Goal: Check status: Check status

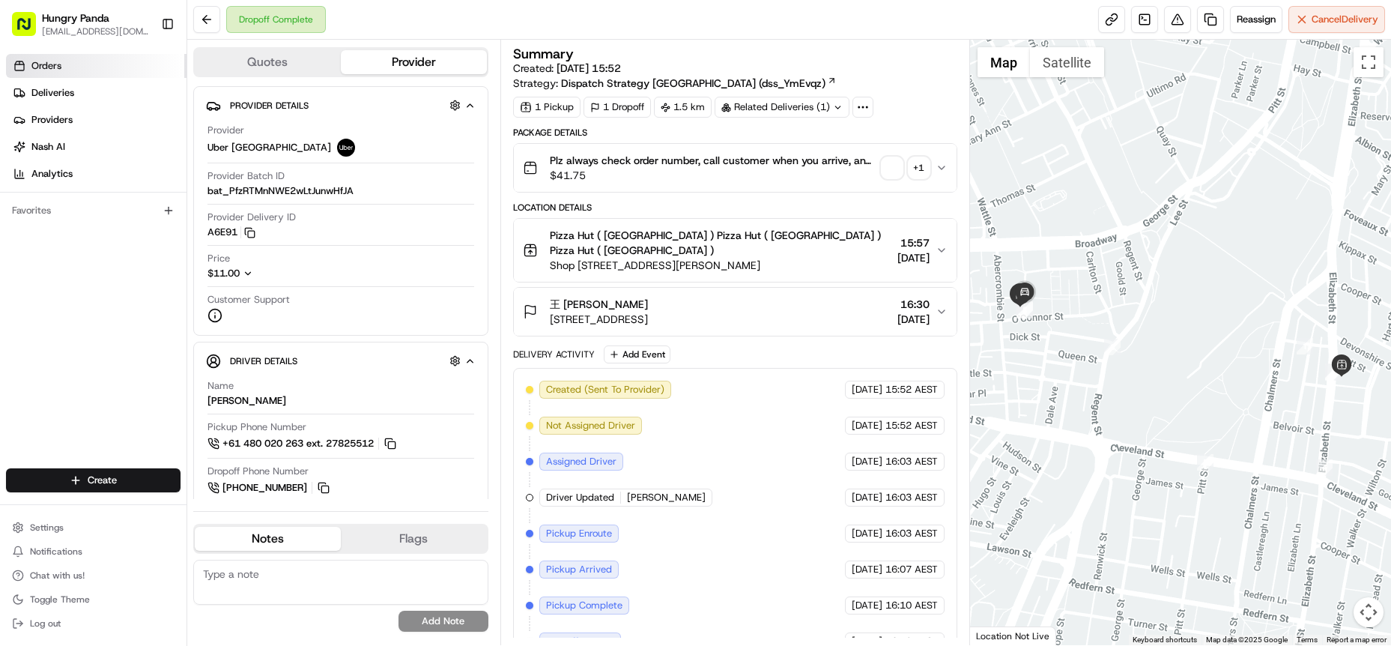
click at [71, 55] on link "Orders" at bounding box center [96, 66] width 181 height 24
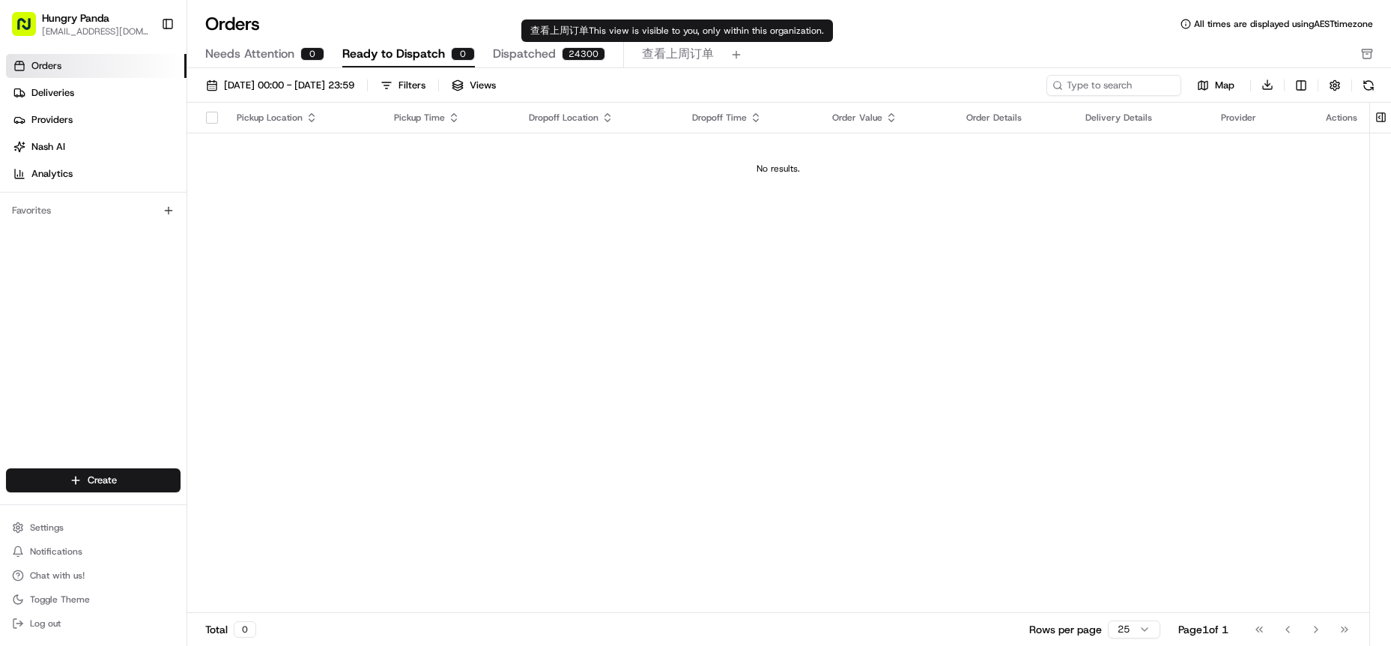
click at [545, 52] on span "Dispatched" at bounding box center [524, 54] width 63 height 18
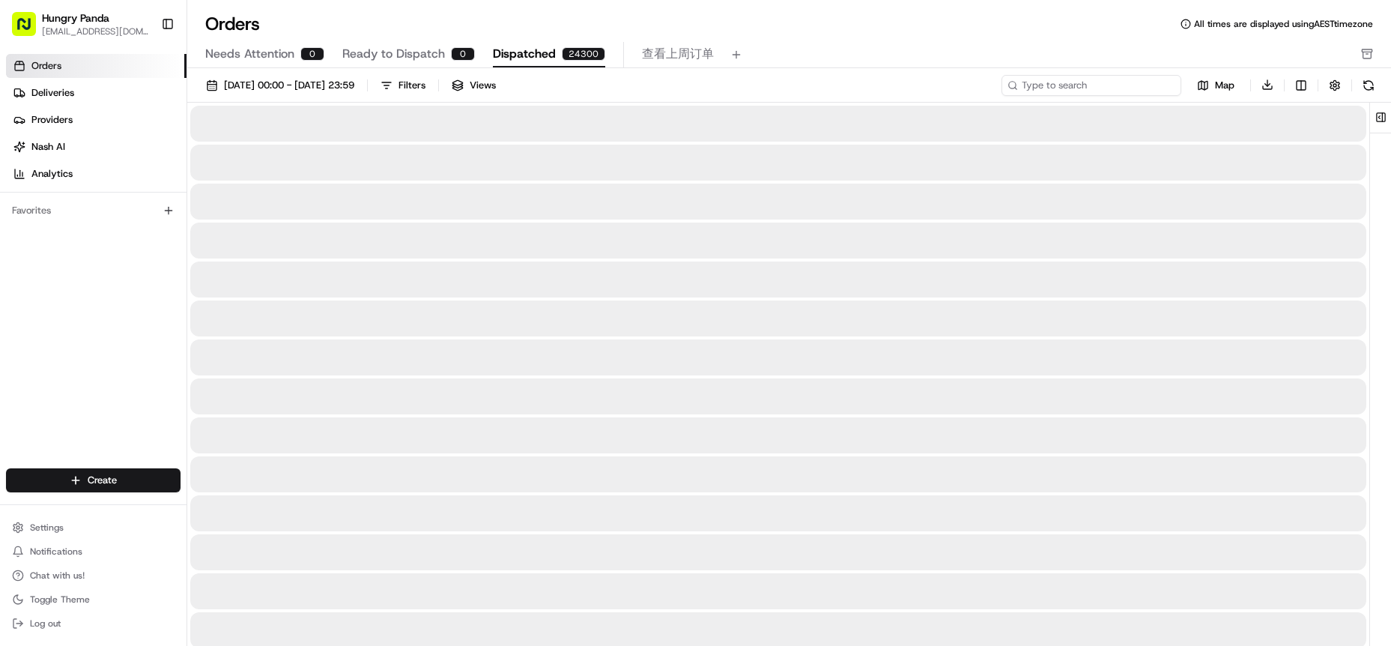
click at [1110, 86] on input at bounding box center [1092, 85] width 180 height 21
paste input "706851259535570977252"
type input "706851259535570977252"
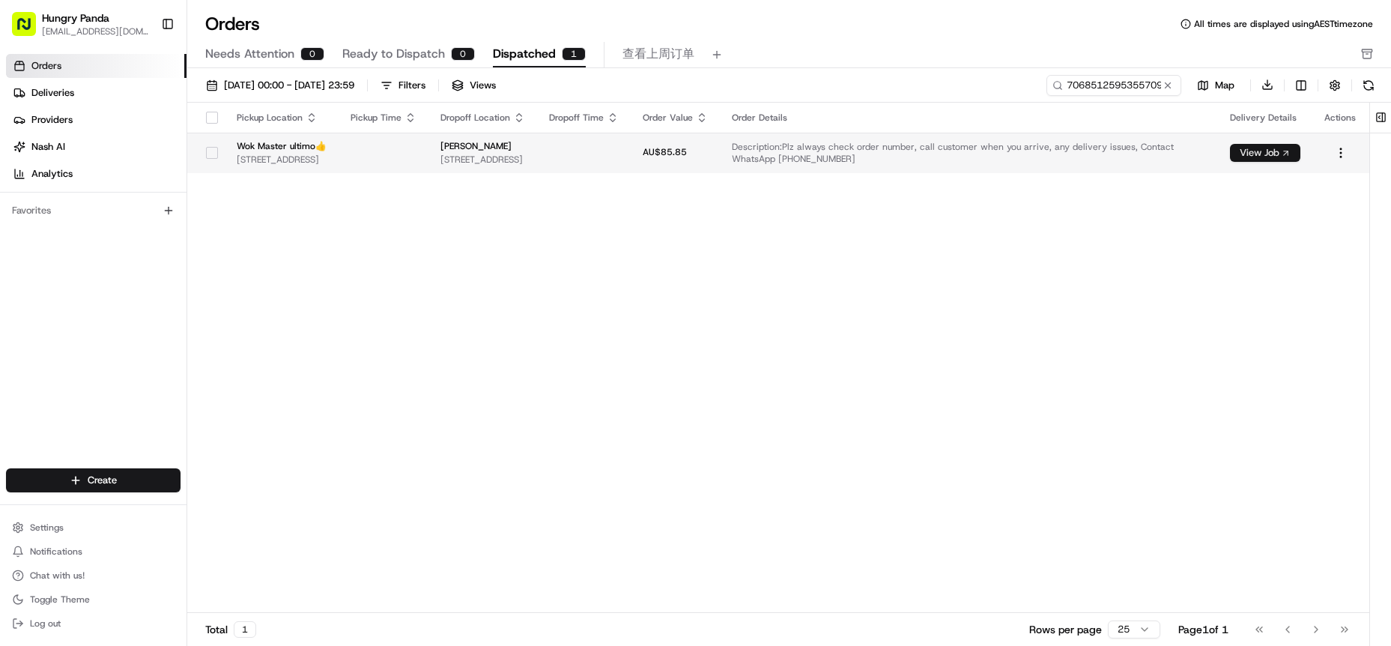
click at [1252, 154] on button "View Job" at bounding box center [1265, 153] width 70 height 18
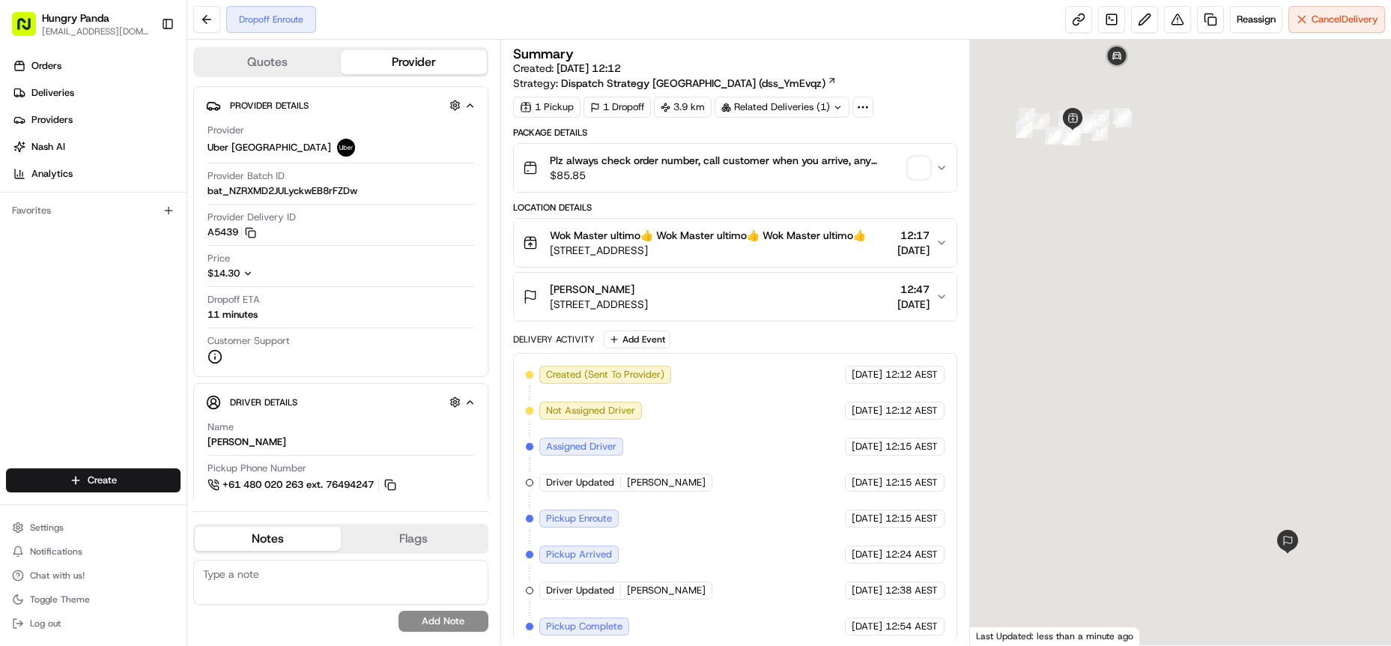
scroll to position [61, 0]
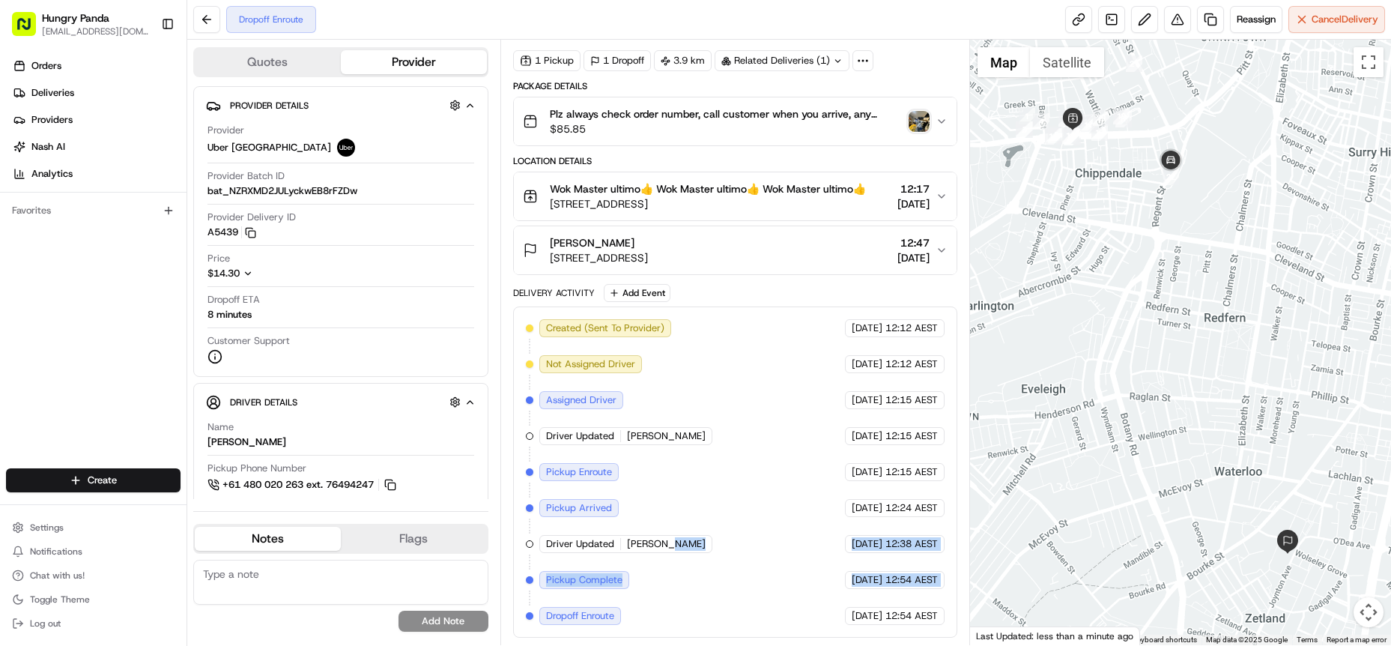
drag, startPoint x: 538, startPoint y: 617, endPoint x: 727, endPoint y: 603, distance: 189.3
click at [727, 603] on div "Created (Sent To Provider) Uber Australia 19/08/2025 12:12 AEST Not Assigned Dr…" at bounding box center [735, 472] width 419 height 306
click at [613, 629] on div "Created (Sent To Provider) Uber Australia 19/08/2025 12:12 AEST Not Assigned Dr…" at bounding box center [735, 471] width 444 height 331
drag, startPoint x: 548, startPoint y: 614, endPoint x: 623, endPoint y: 614, distance: 75.7
click at [623, 614] on div "Dropoff Enroute" at bounding box center [581, 616] width 85 height 18
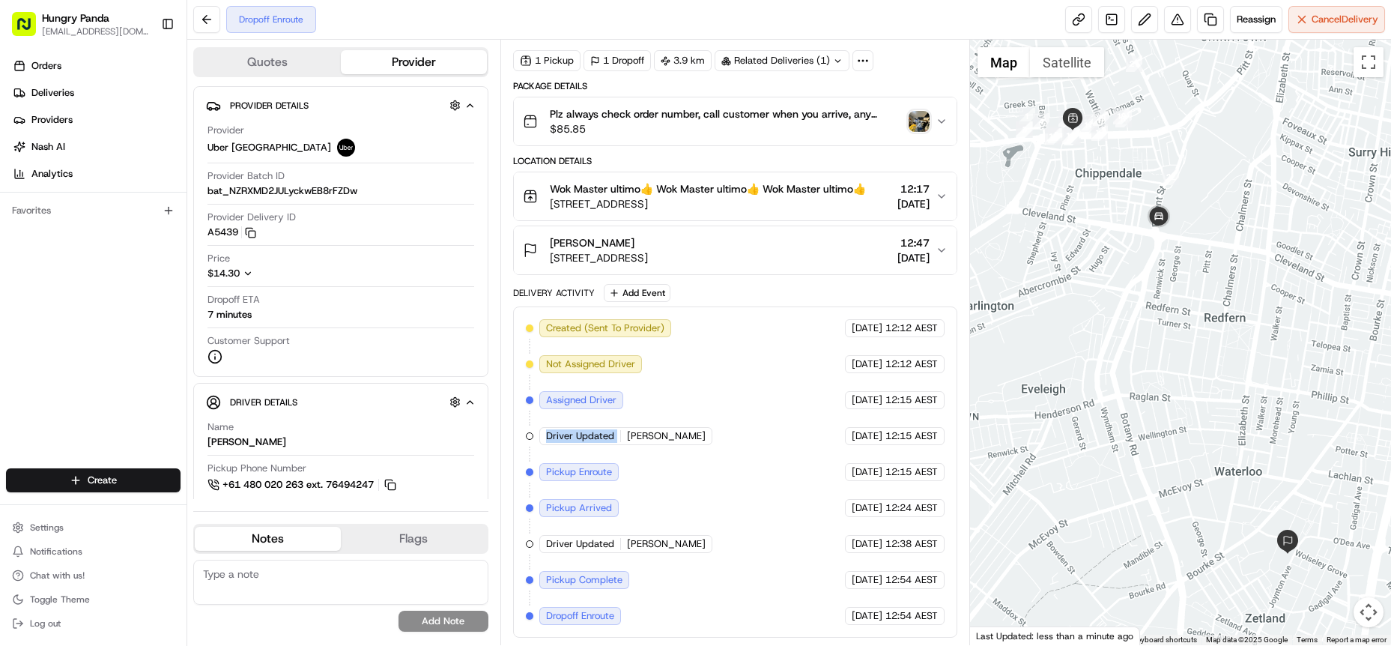
drag, startPoint x: 542, startPoint y: 439, endPoint x: 625, endPoint y: 438, distance: 82.4
click at [625, 438] on div "Driver Updated YU A." at bounding box center [625, 436] width 173 height 18
click at [632, 440] on span "[PERSON_NAME]" at bounding box center [666, 435] width 79 height 13
drag, startPoint x: 625, startPoint y: 438, endPoint x: 654, endPoint y: 438, distance: 29.2
click at [654, 438] on div "Driver Updated YU A." at bounding box center [625, 436] width 173 height 18
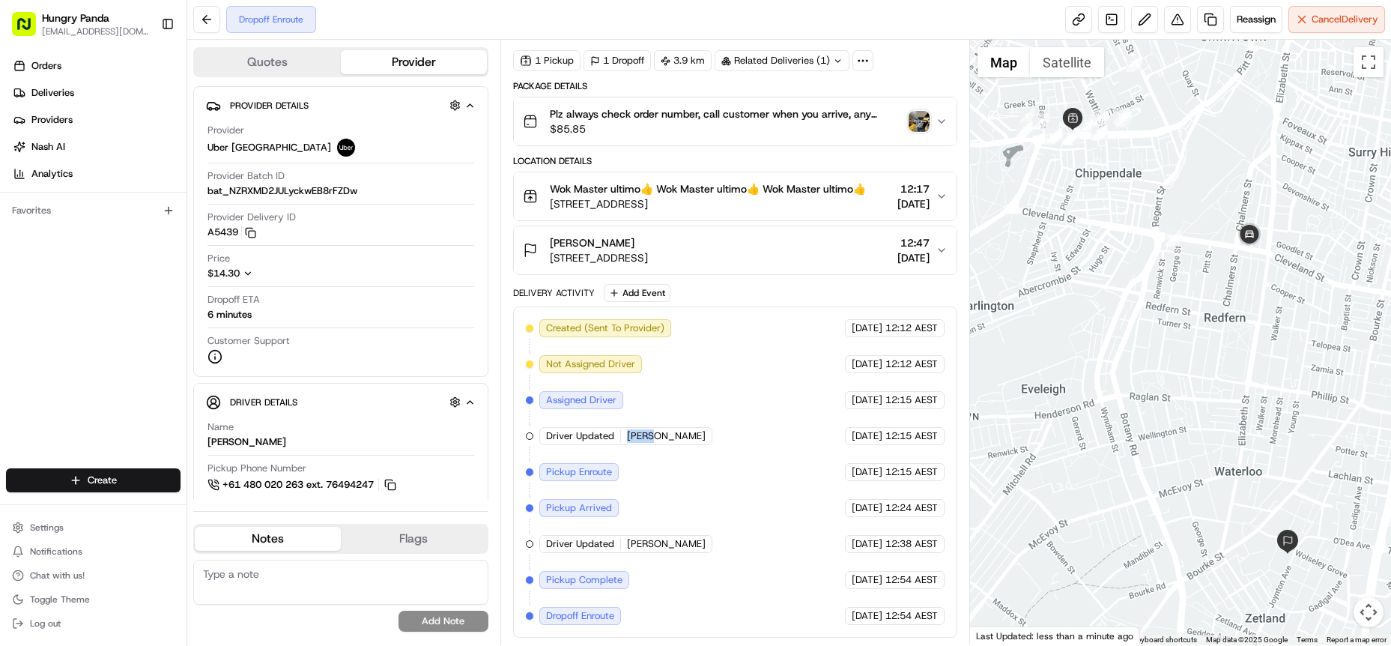
scroll to position [0, 0]
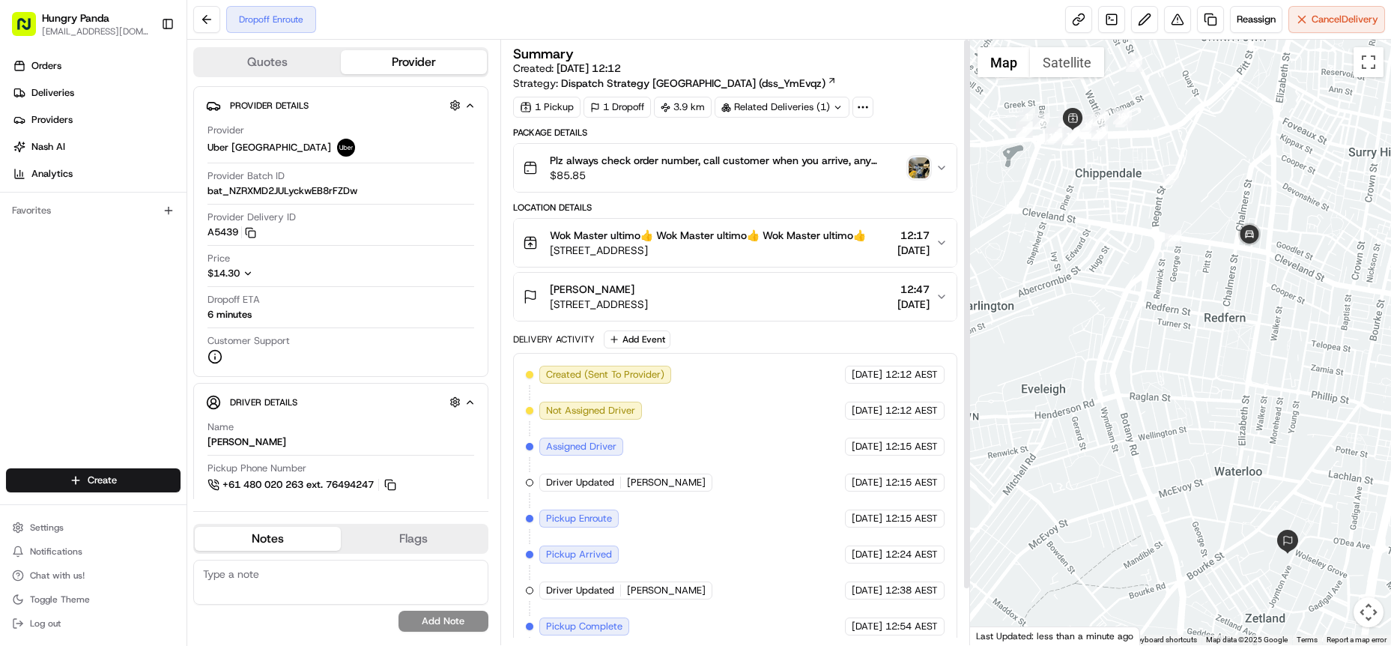
click at [940, 166] on icon "button" at bounding box center [942, 168] width 12 height 12
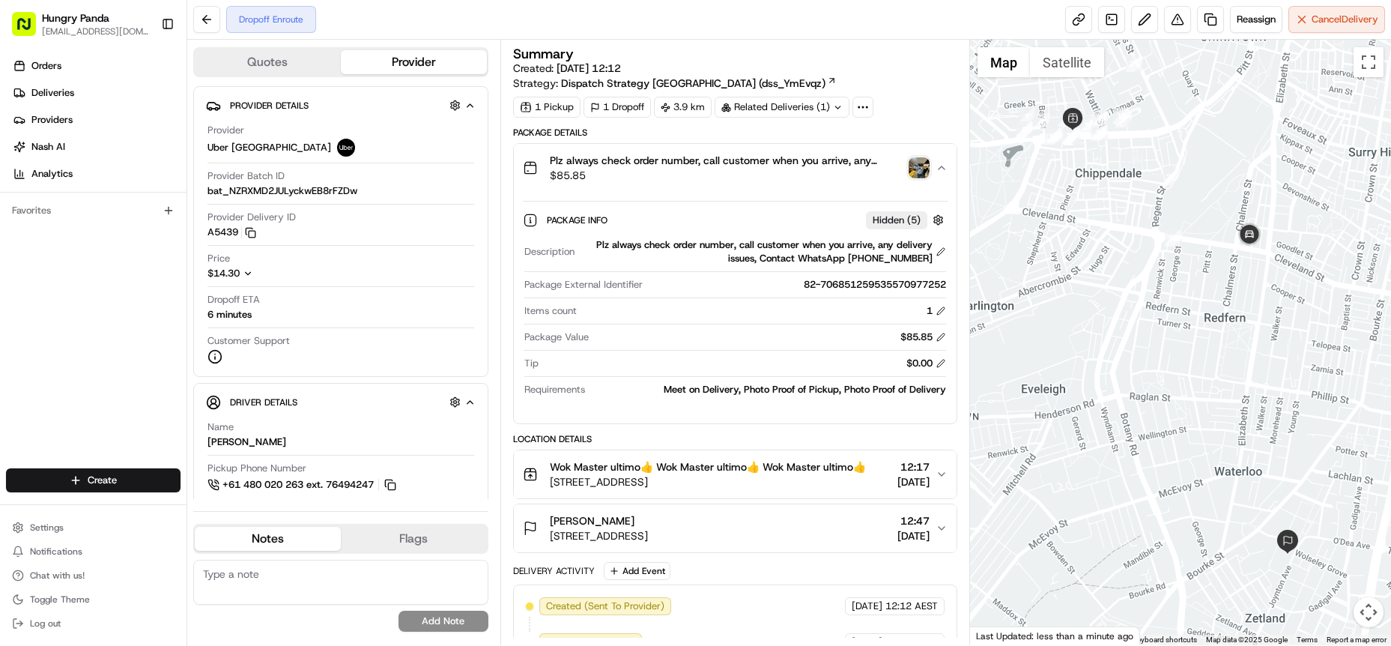
click at [917, 178] on div "Plz always check order number, call customer when you arrive, any delivery issu…" at bounding box center [729, 168] width 413 height 30
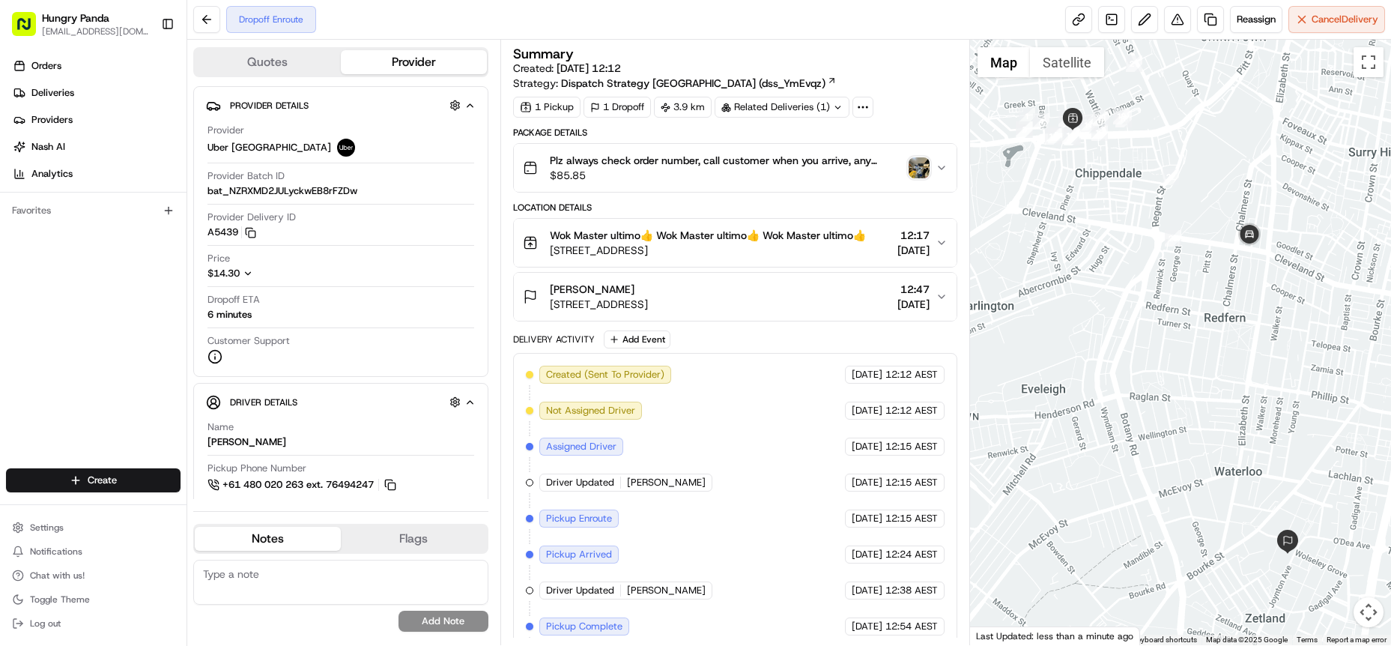
click at [919, 171] on img "button" at bounding box center [919, 167] width 21 height 21
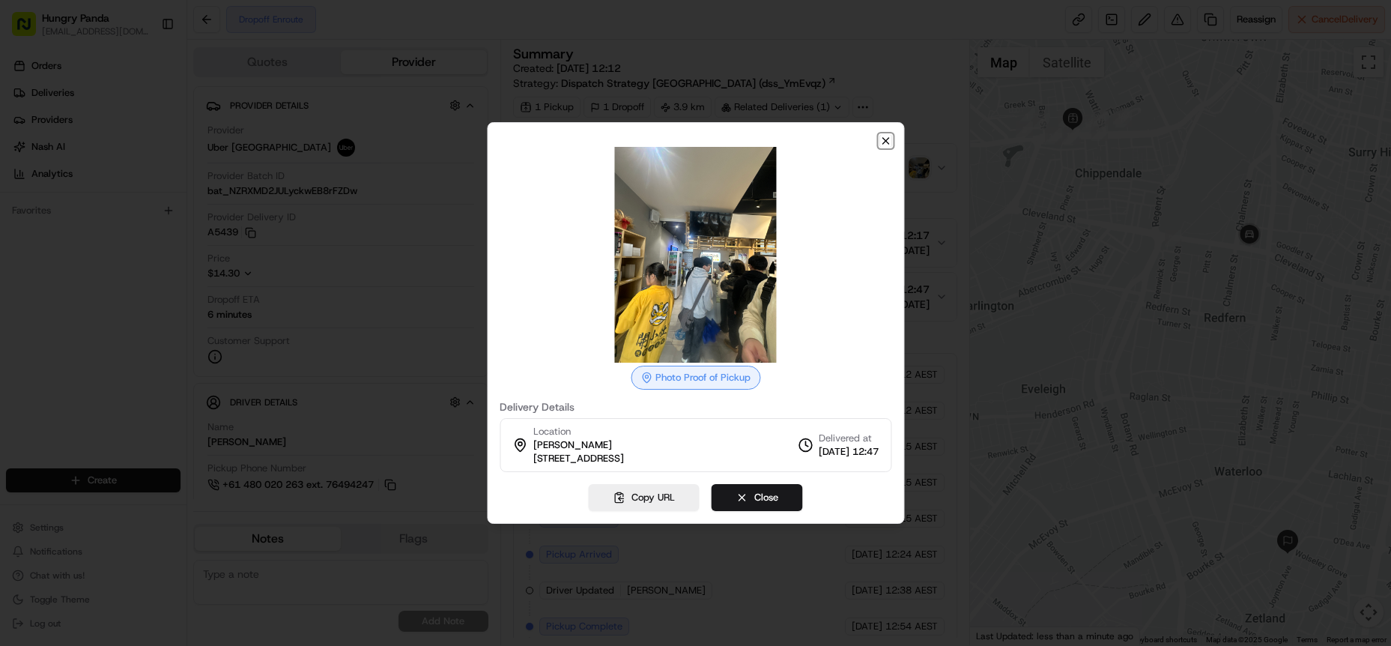
click at [891, 140] on icon "button" at bounding box center [886, 141] width 12 height 12
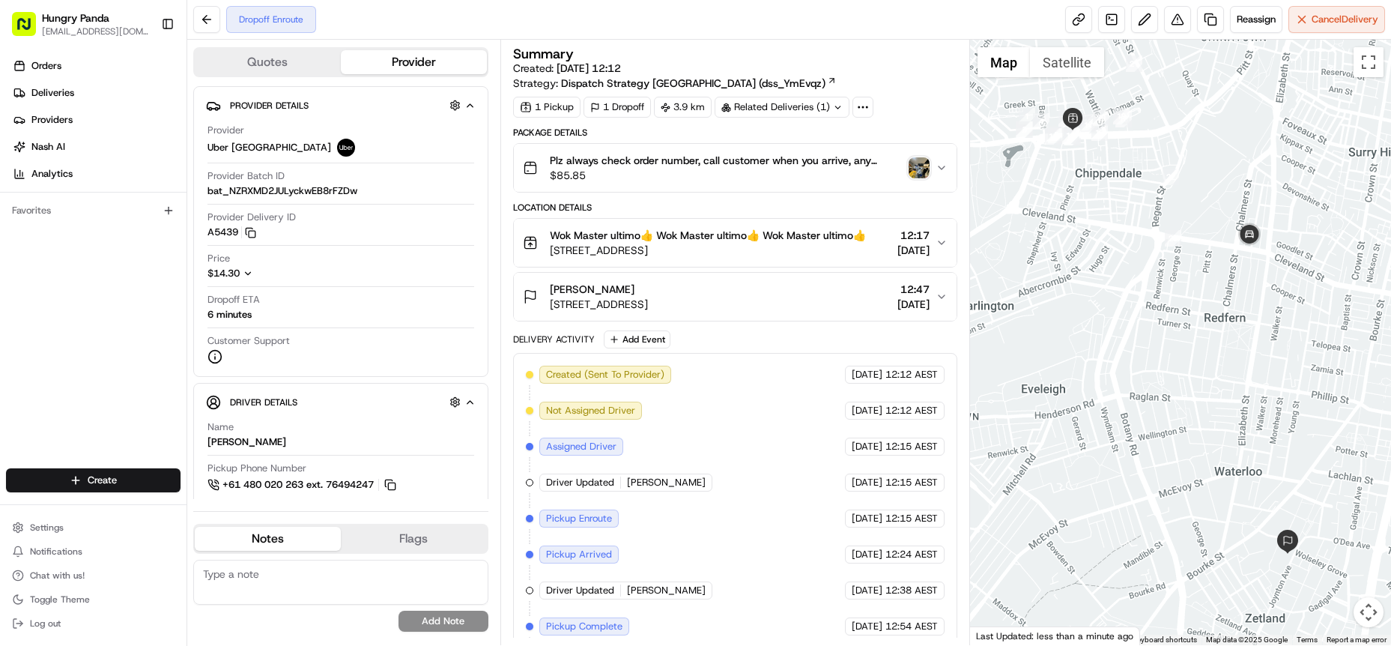
click at [933, 310] on div "赵 赵 赵 19 Joynton Ave, Zetland NSW 2017, Australia 12:47 19/08/2025" at bounding box center [729, 297] width 413 height 30
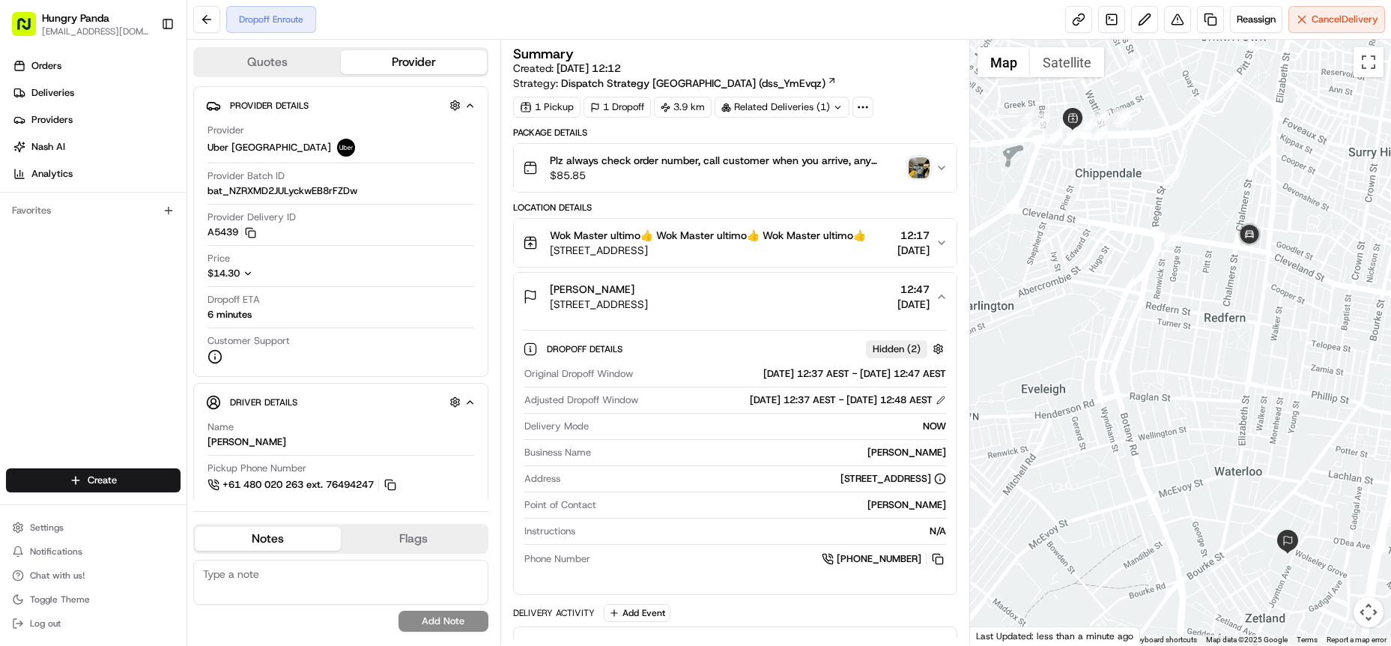
click at [945, 249] on icon "button" at bounding box center [942, 243] width 12 height 12
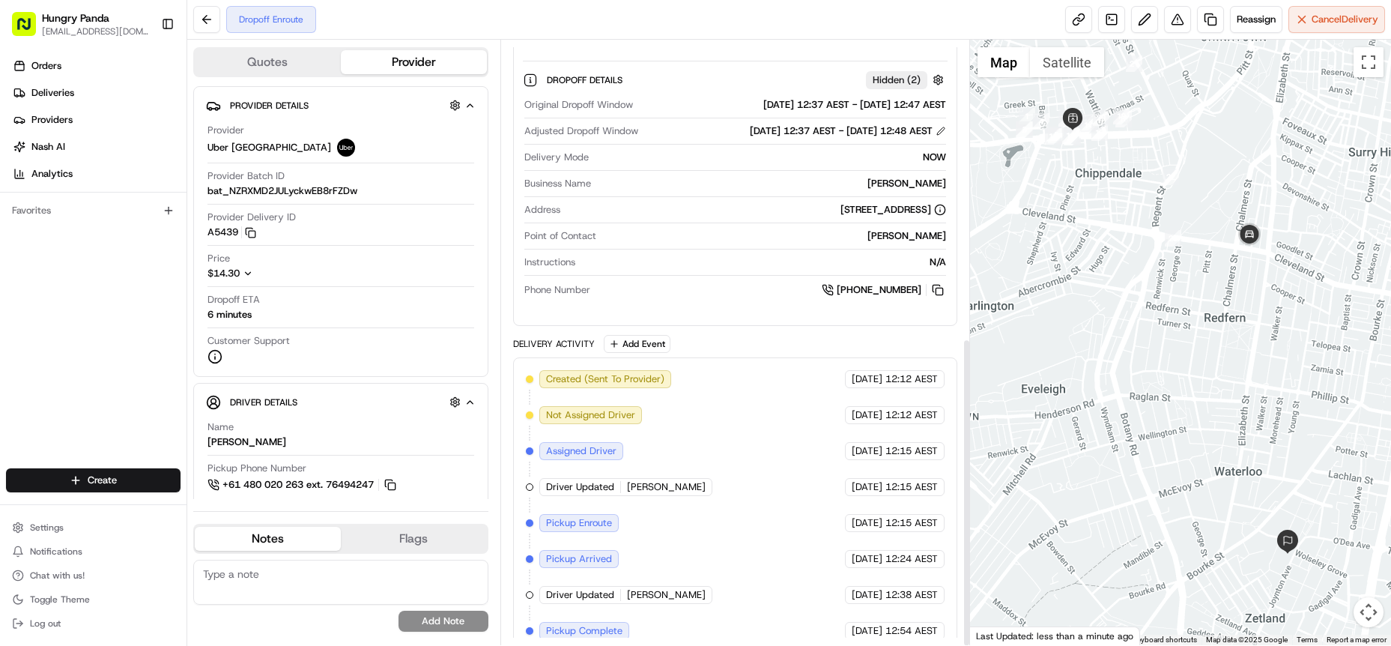
scroll to position [582, 0]
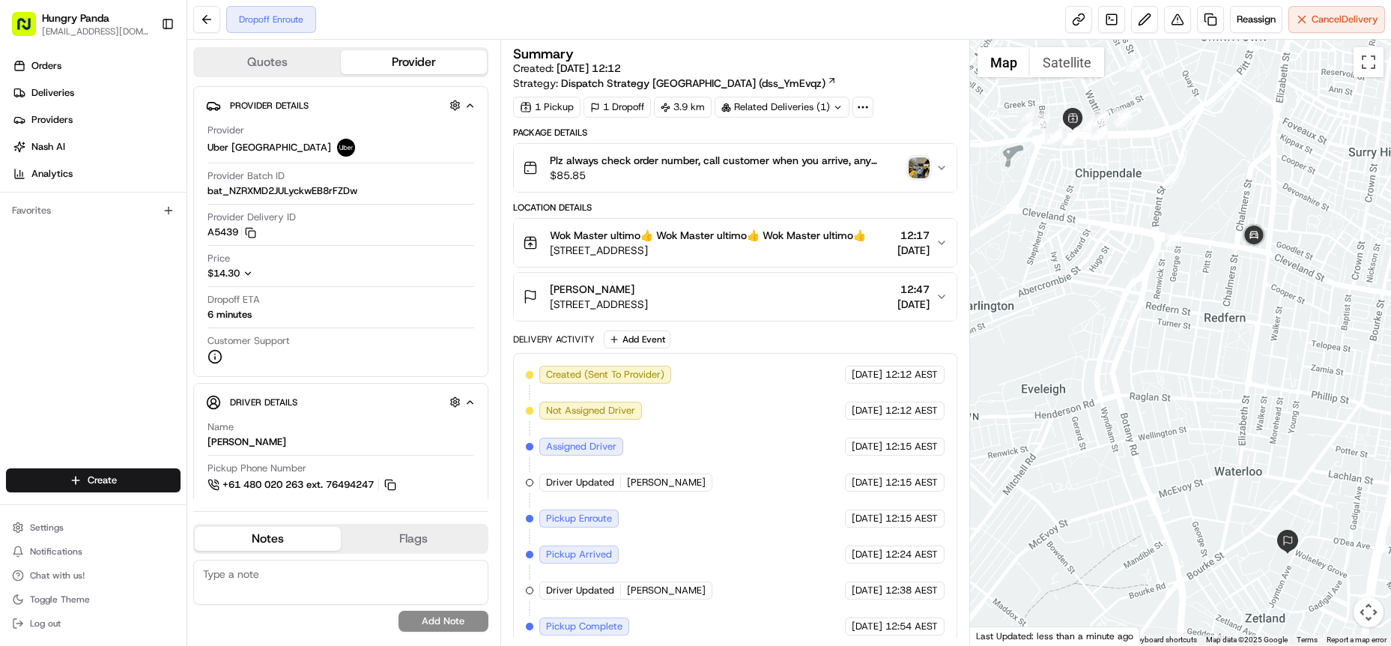
click at [954, 171] on button "Plz always check order number, call customer when you arrive, any delivery issu…" at bounding box center [735, 168] width 443 height 48
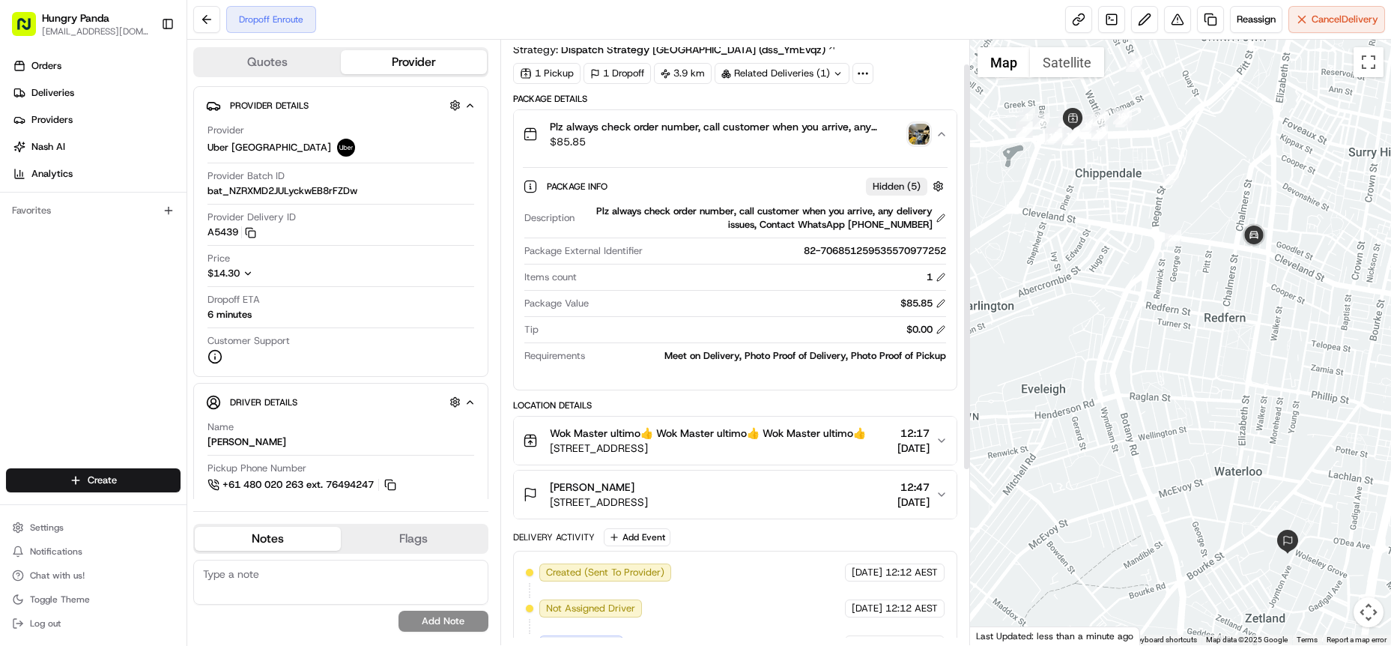
scroll to position [36, 0]
click at [941, 180] on button "button" at bounding box center [938, 184] width 19 height 19
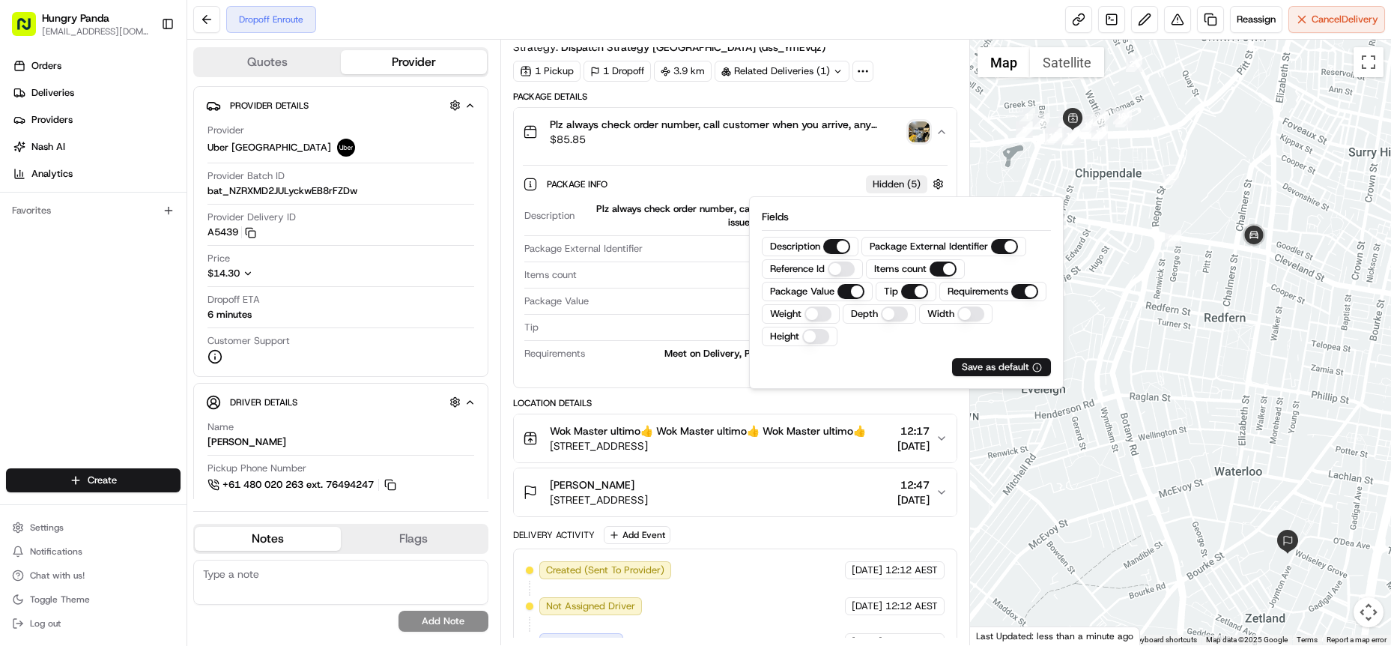
click at [1084, 181] on div at bounding box center [1180, 342] width 421 height 605
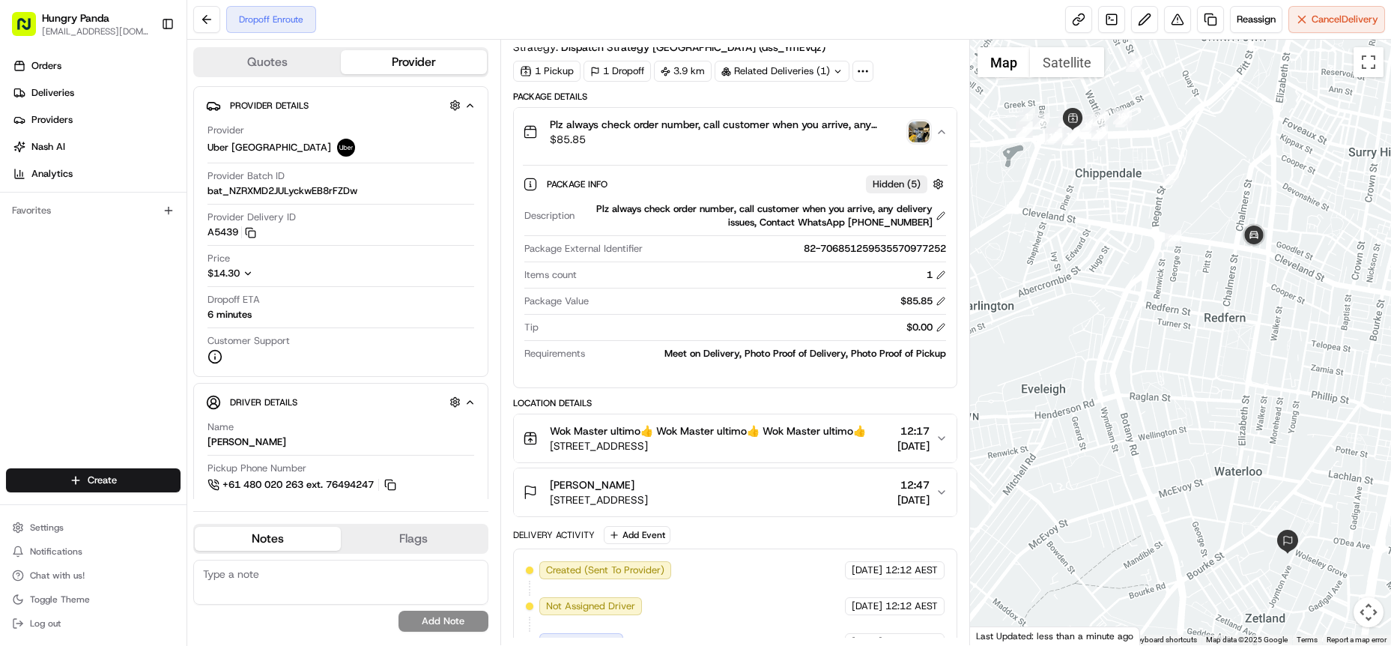
click at [865, 69] on icon at bounding box center [862, 70] width 13 height 13
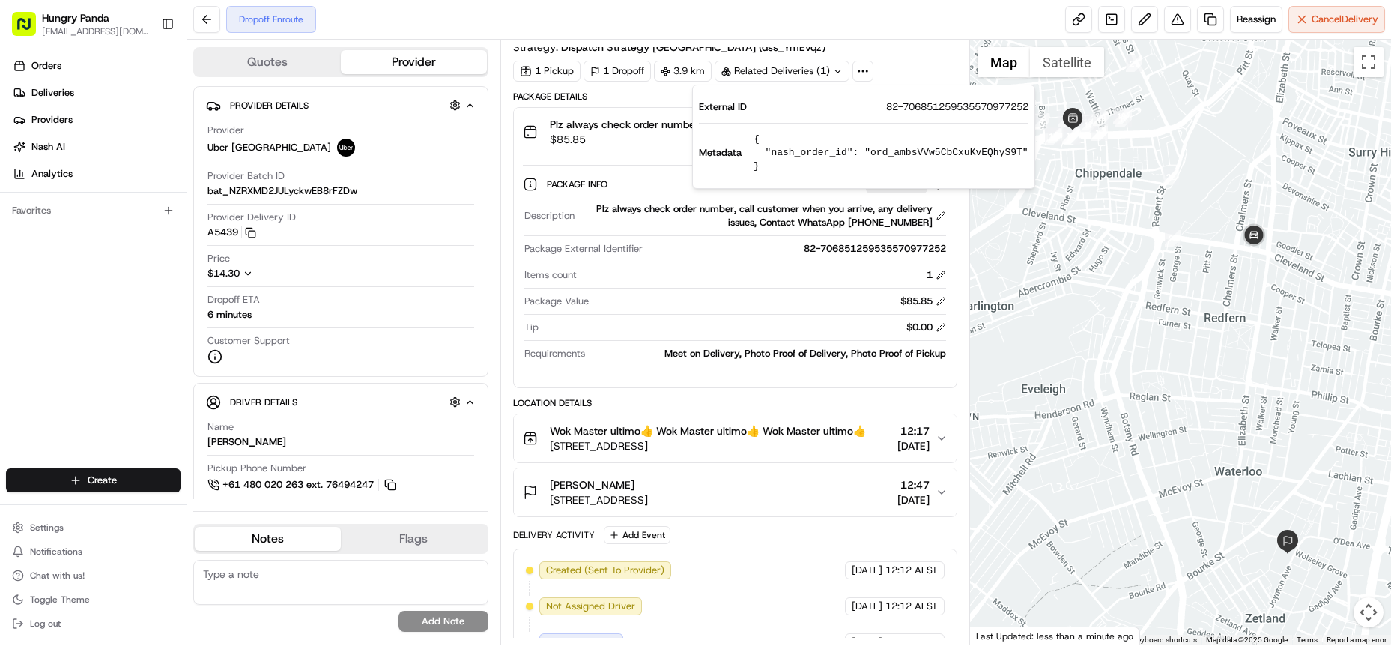
click at [1028, 276] on div at bounding box center [1180, 342] width 421 height 605
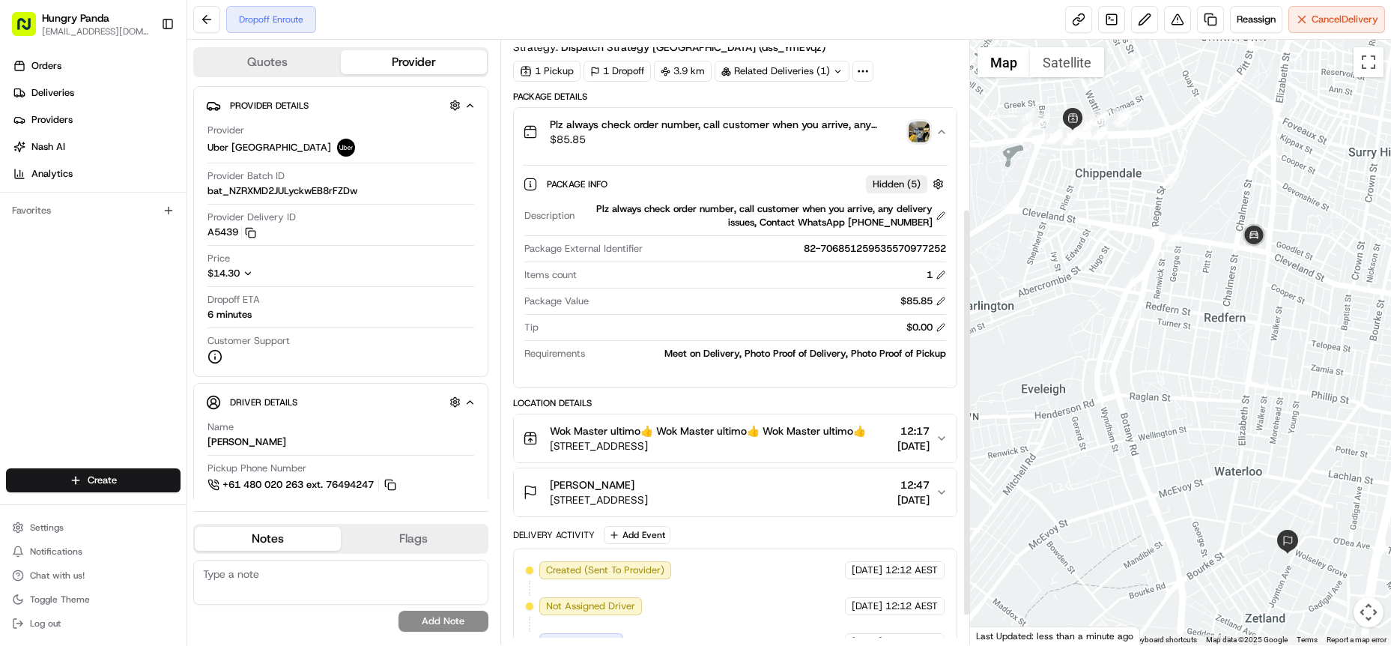
scroll to position [293, 0]
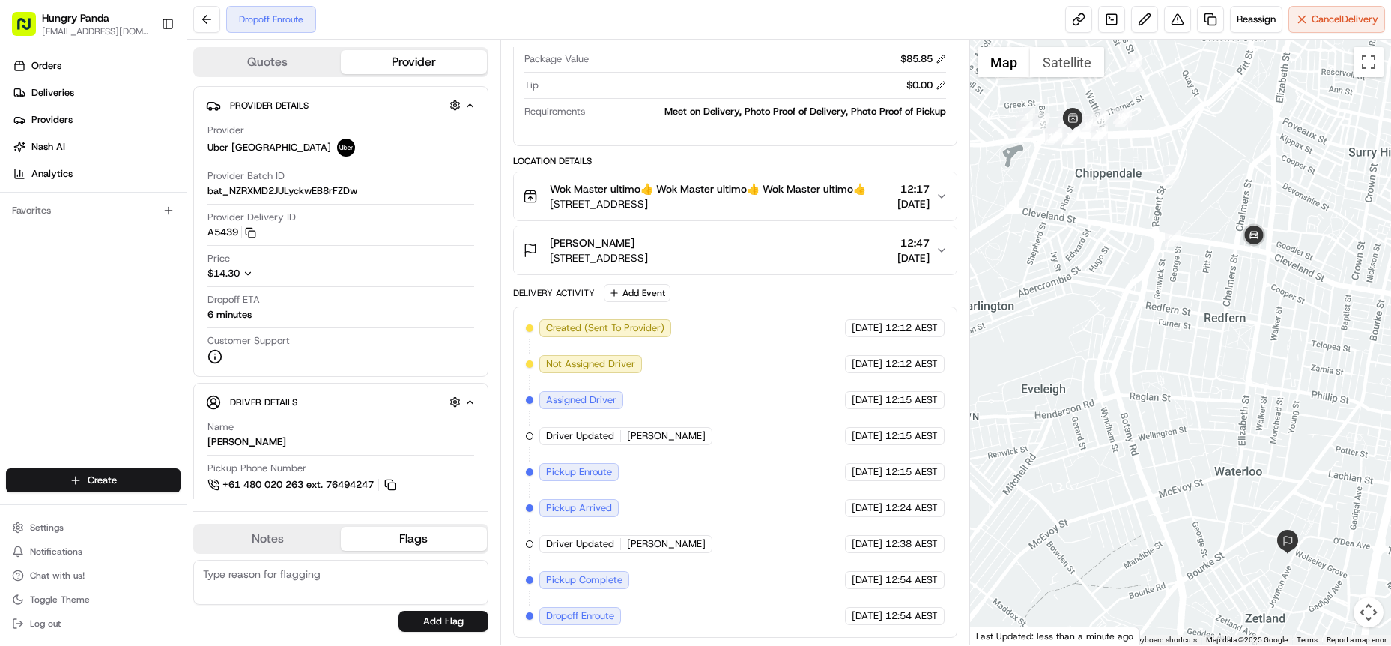
click at [412, 530] on button "Flags" at bounding box center [414, 539] width 146 height 24
click at [289, 541] on button "Notes" at bounding box center [268, 539] width 146 height 24
